Goal: Information Seeking & Learning: Find specific fact

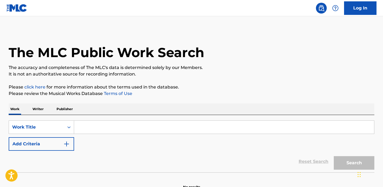
click at [135, 126] on input "Search Form" at bounding box center [224, 127] width 300 height 13
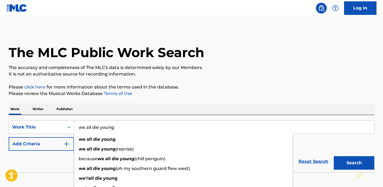
type input "we all die young"
click at [232, 91] on p "Please review the Musical Works Database Terms of Use" at bounding box center [191, 93] width 365 height 6
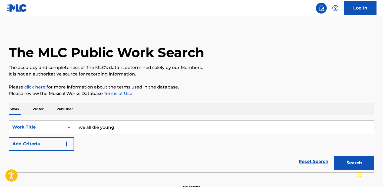
click at [63, 144] on button "Add Criteria" at bounding box center [41, 144] width 65 height 14
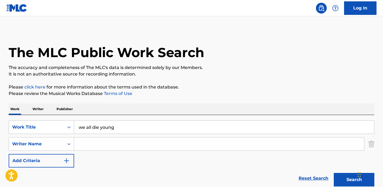
click at [105, 144] on input "Search Form" at bounding box center [219, 143] width 290 height 13
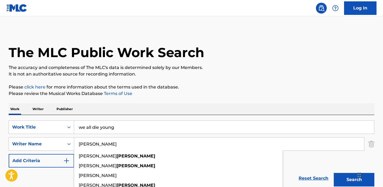
type input "[PERSON_NAME]"
click at [333, 173] on button "Search" at bounding box center [353, 180] width 41 height 14
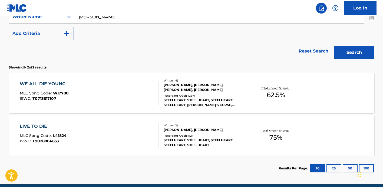
scroll to position [132, 0]
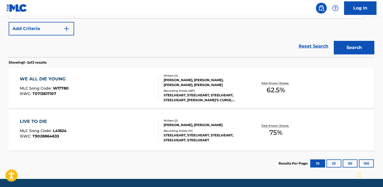
click at [127, 90] on div "WE ALL DIE YOUNG MLC Song Code : W17780 ISWC : T0713617107" at bounding box center [89, 88] width 139 height 24
